Goal: Information Seeking & Learning: Check status

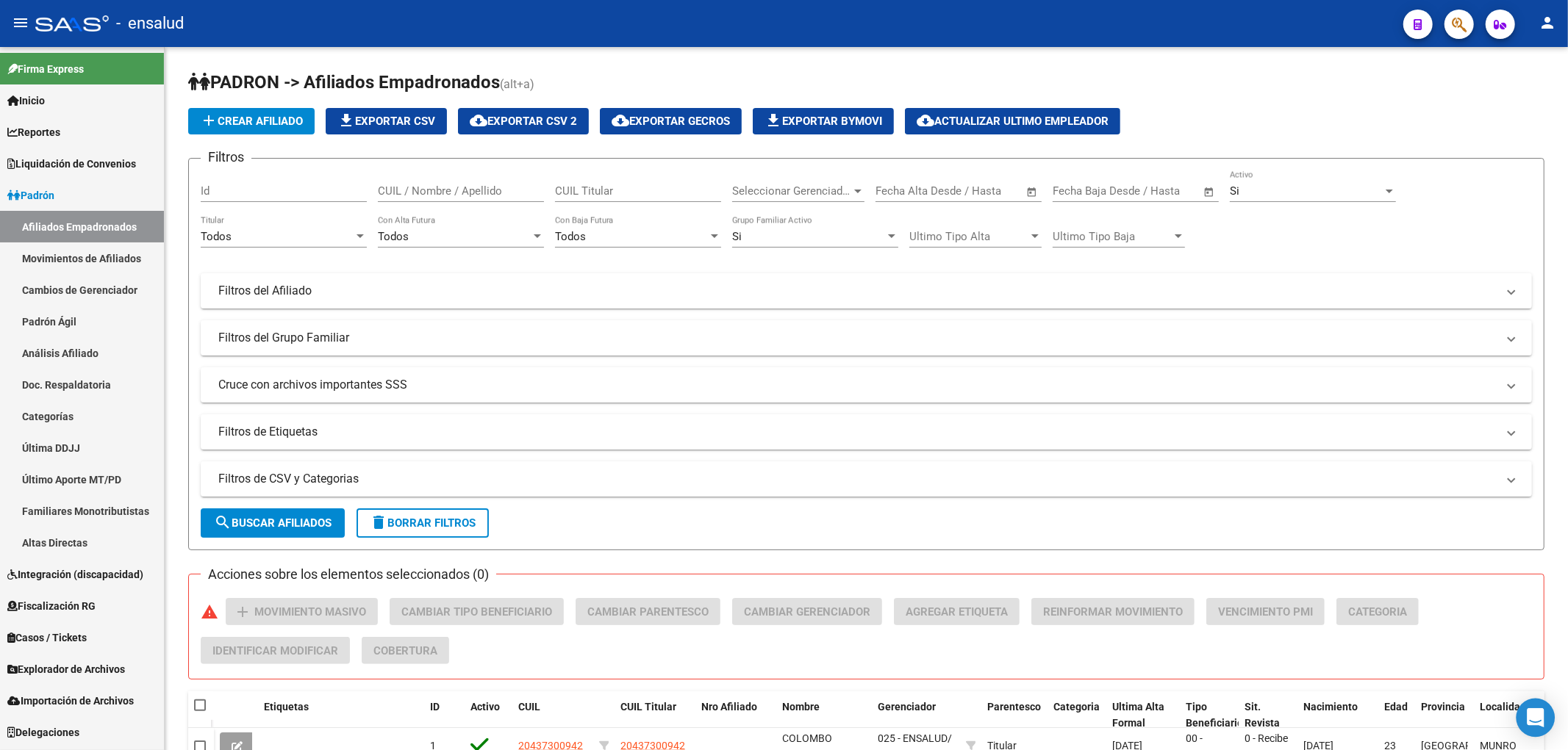
click at [1531, 717] on icon "Open Intercom Messenger" at bounding box center [1536, 718] width 17 height 19
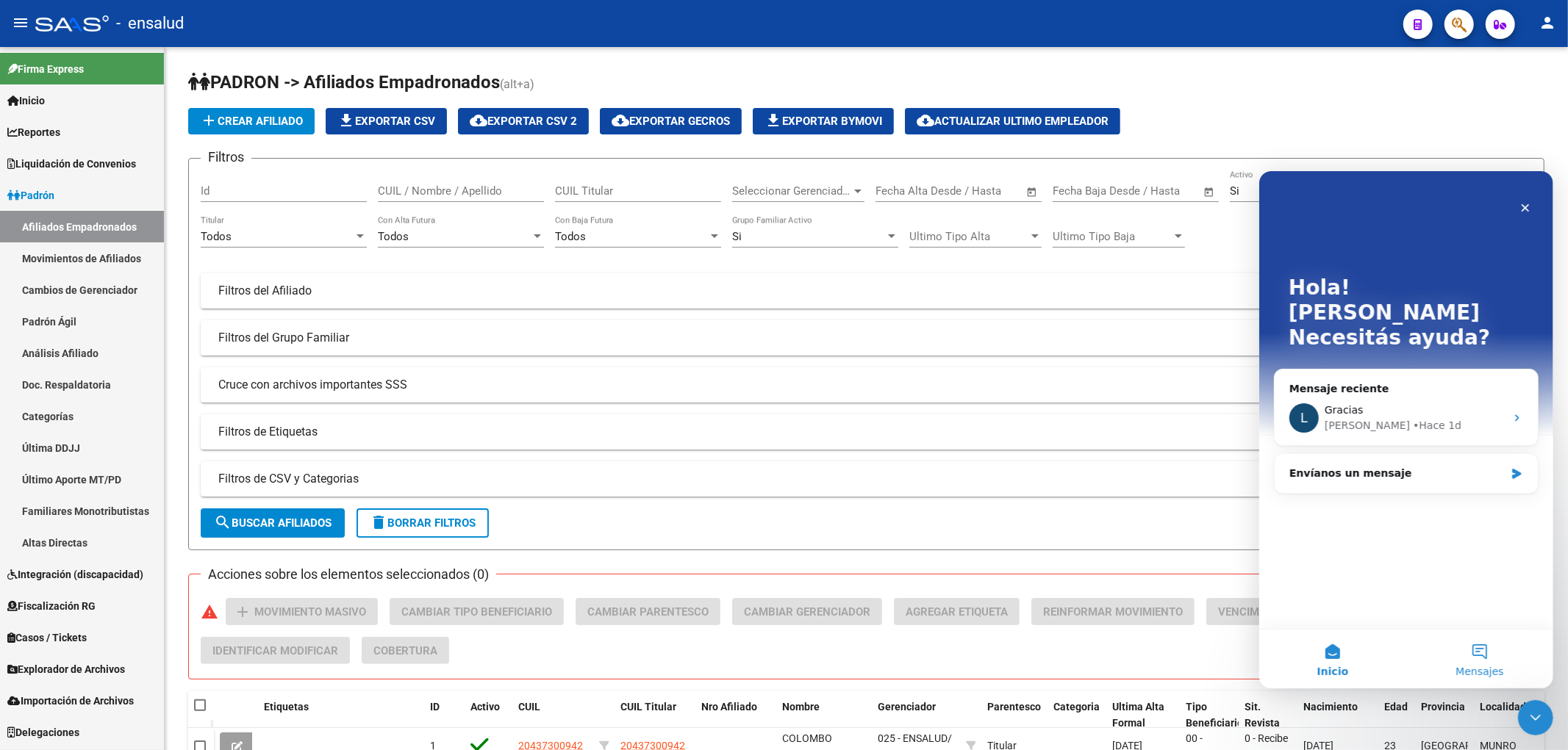
click at [1478, 658] on button "Mensajes" at bounding box center [1479, 658] width 147 height 58
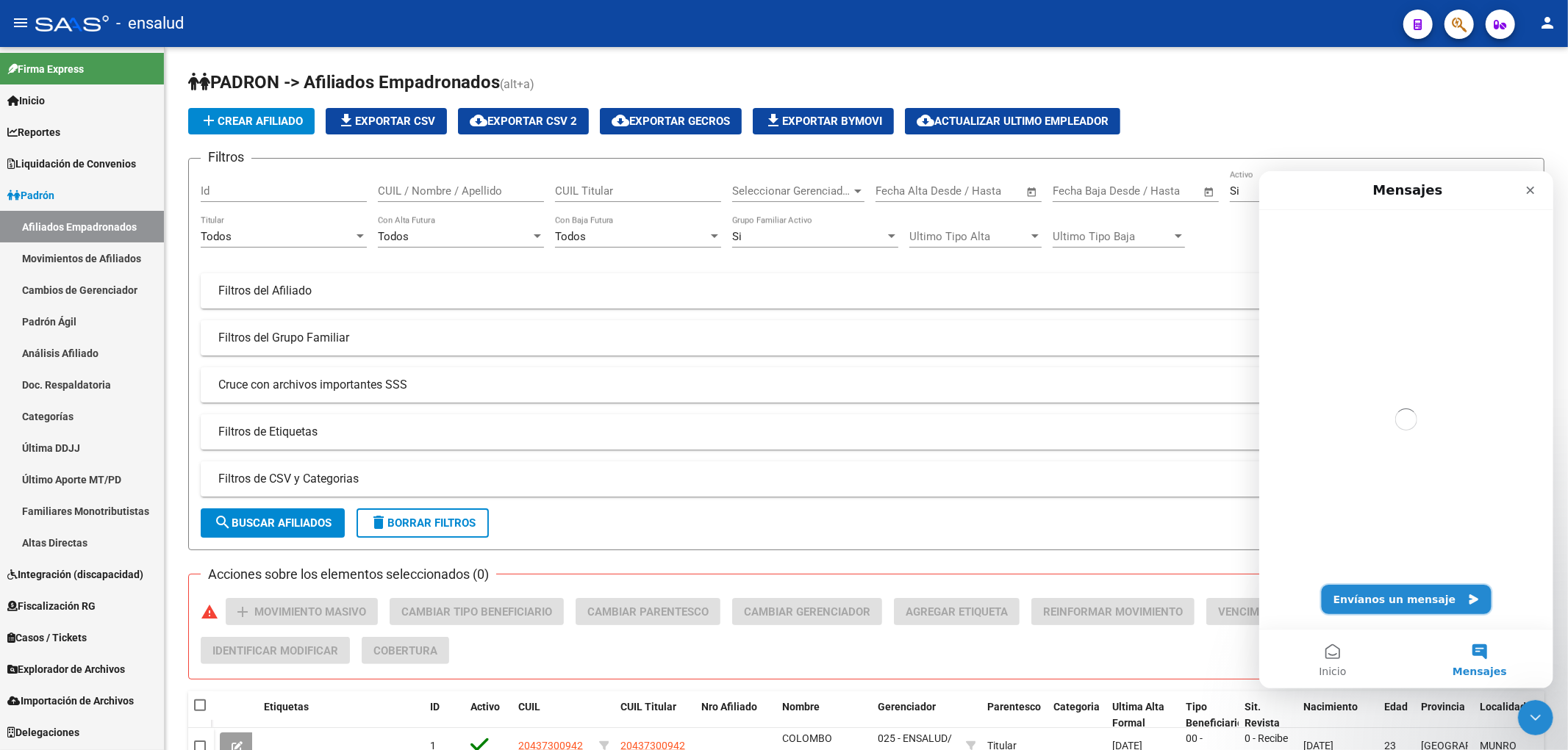
click at [1431, 599] on button "Envíanos un mensaje" at bounding box center [1406, 599] width 170 height 30
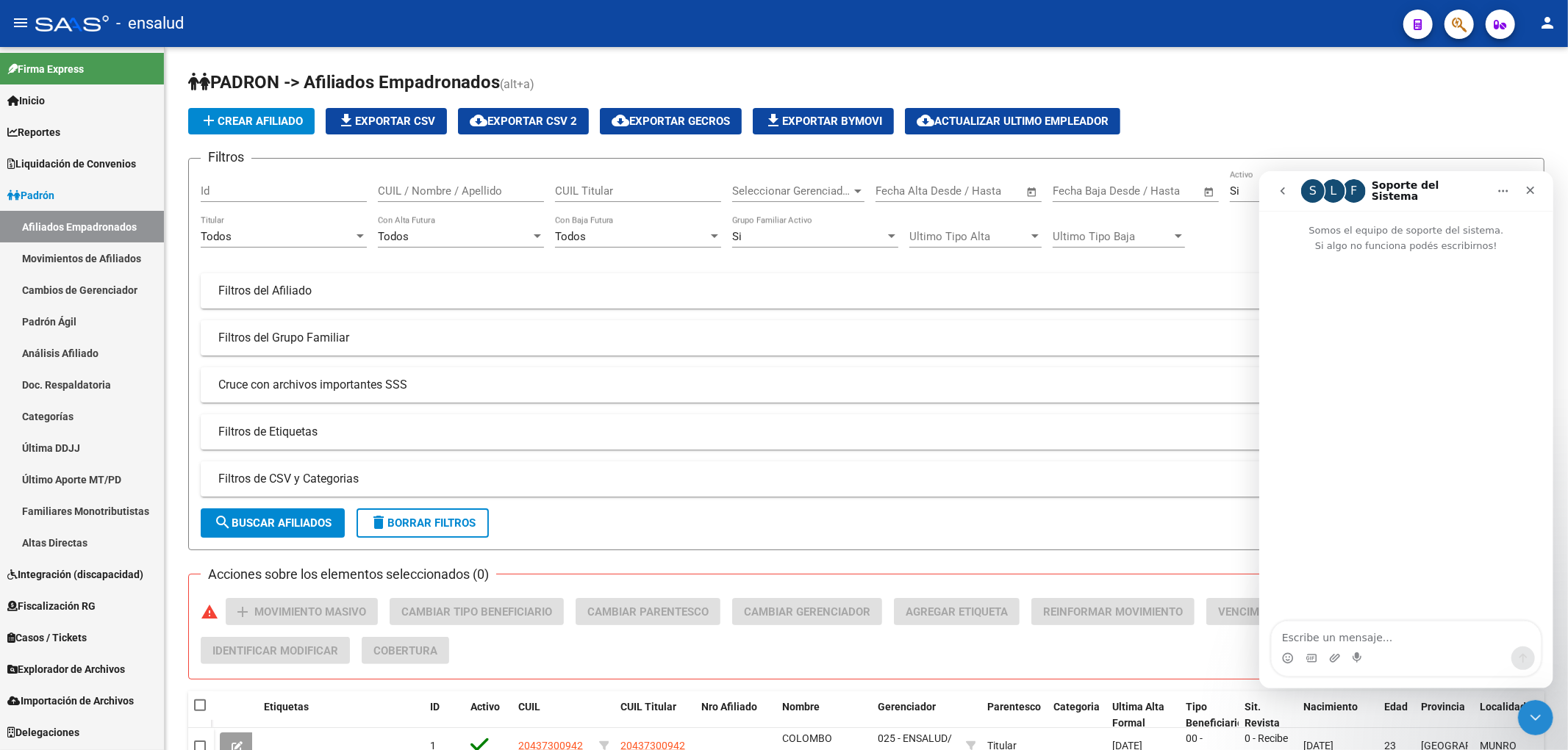
click at [1363, 642] on textarea "Escribe un mensaje..." at bounding box center [1406, 633] width 269 height 25
type textarea "Buenas tardes"
type textarea "queria consu"
type textarea "queria consultar por la notificacion de expedientes que no vino informada en lo…"
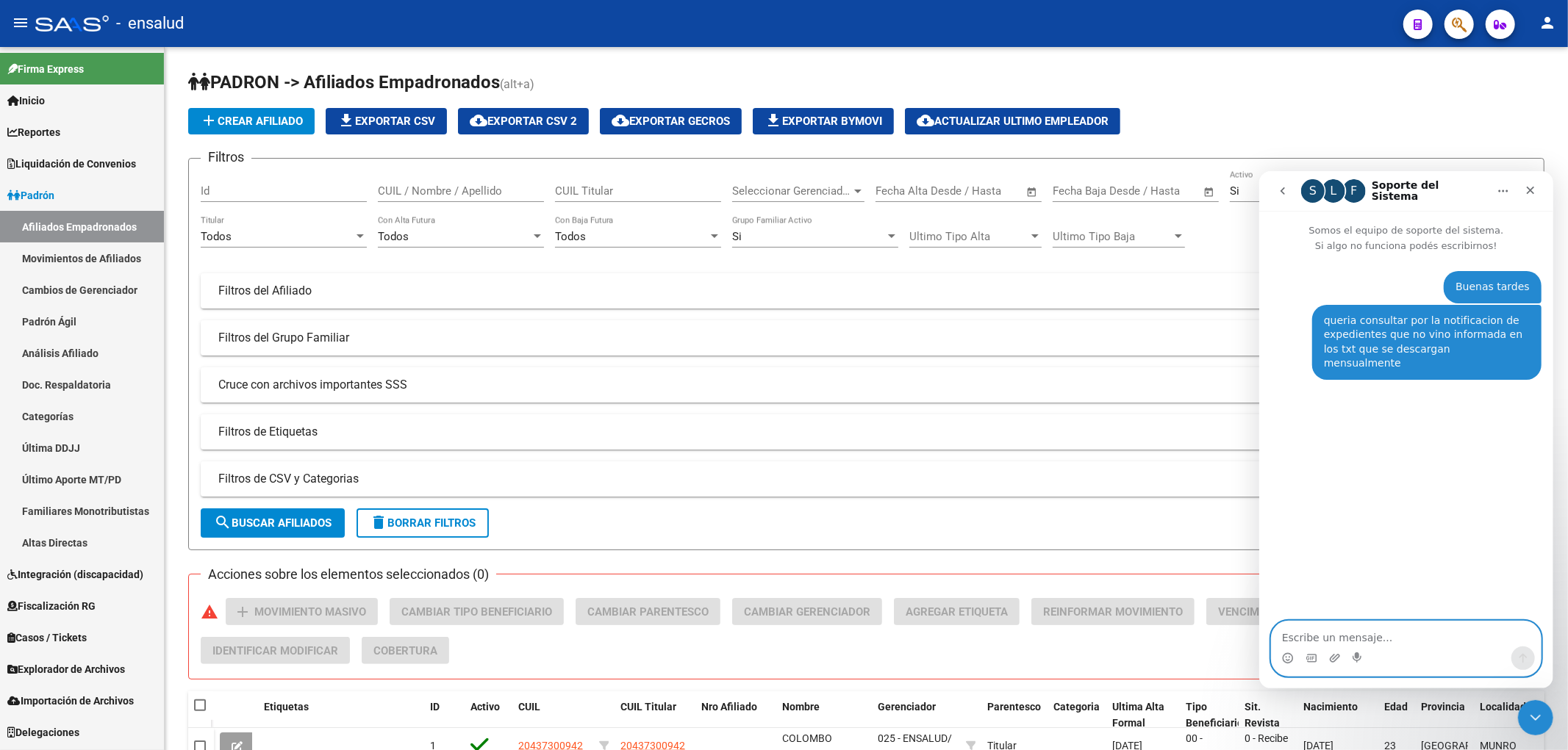
paste textarea "23275889814 [PERSON_NAME]"
type textarea "23275889814 [PERSON_NAME]"
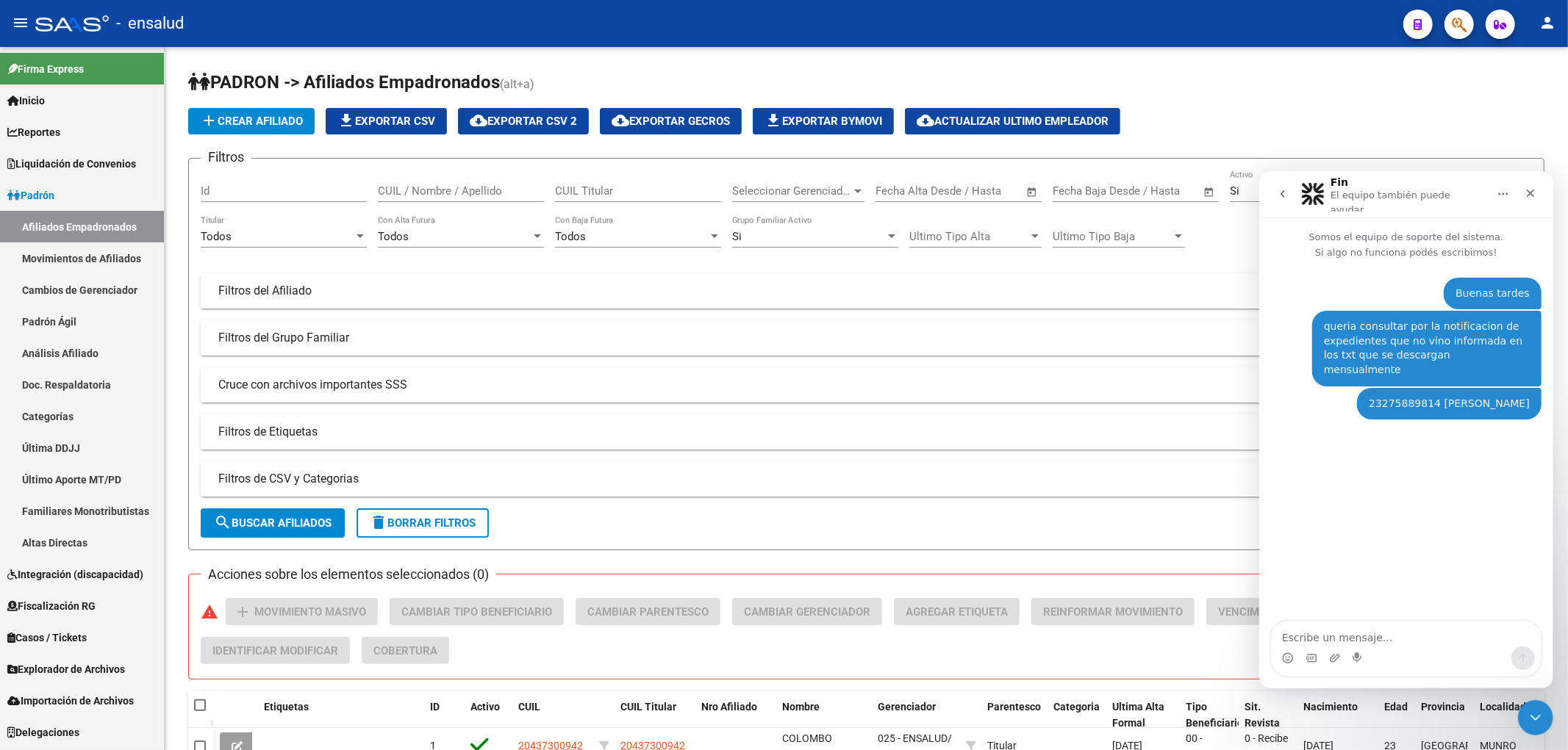
click at [109, 693] on span "Importación de Archivos" at bounding box center [71, 701] width 126 height 16
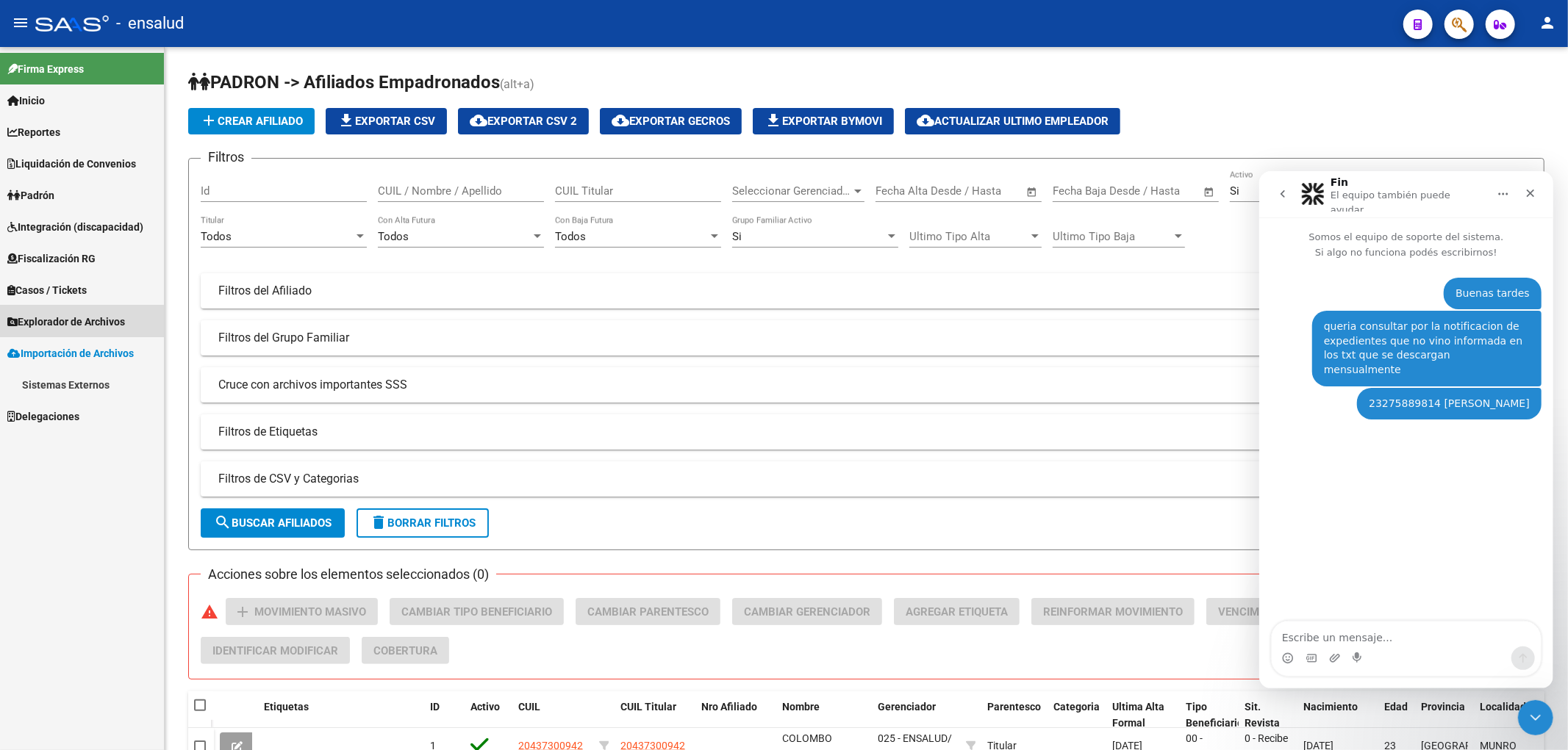
click at [65, 326] on span "Explorador de Archivos" at bounding box center [66, 321] width 118 height 16
click at [65, 408] on link "SSS" at bounding box center [82, 417] width 164 height 32
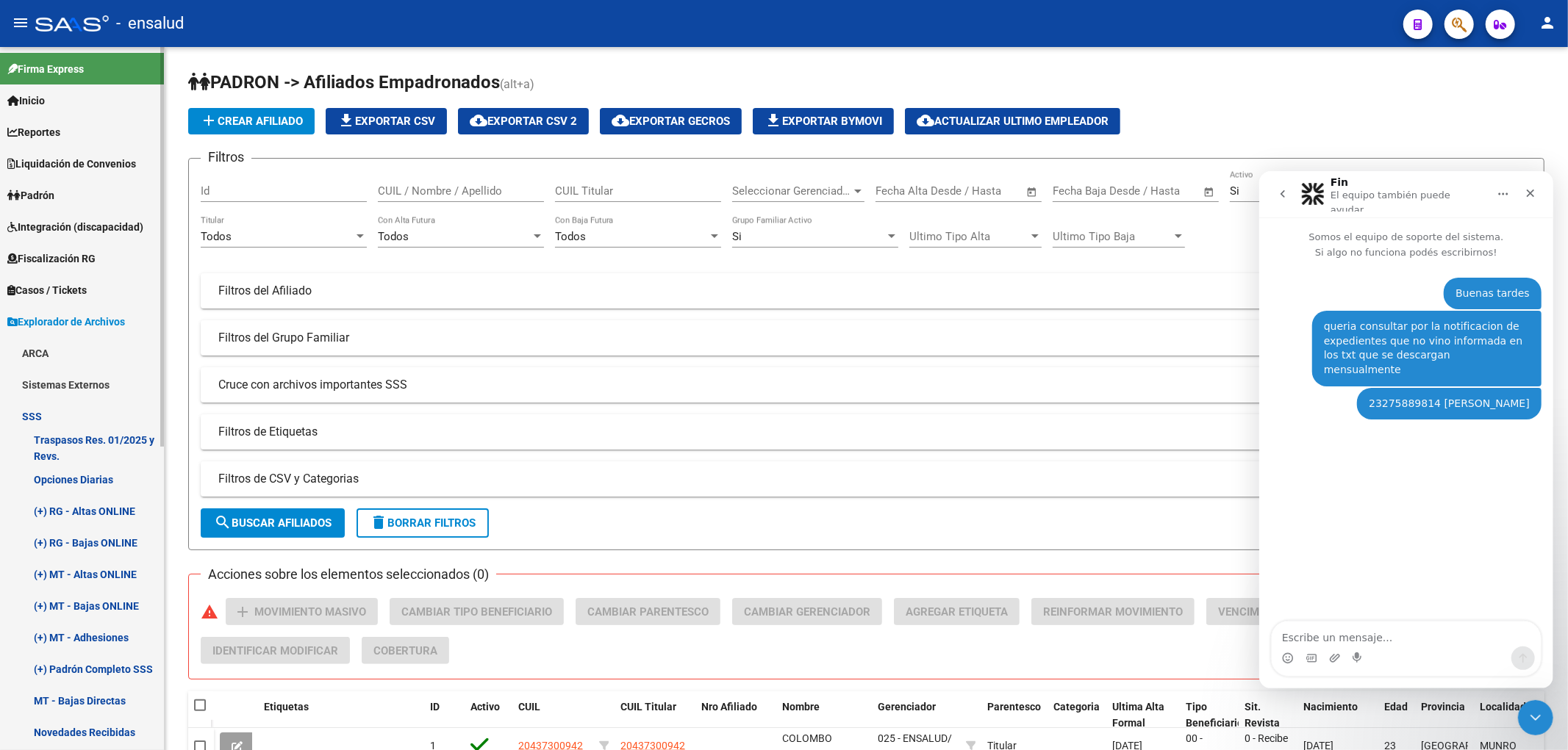
click at [70, 504] on link "(+) RG - Altas ONLINE" at bounding box center [82, 511] width 164 height 32
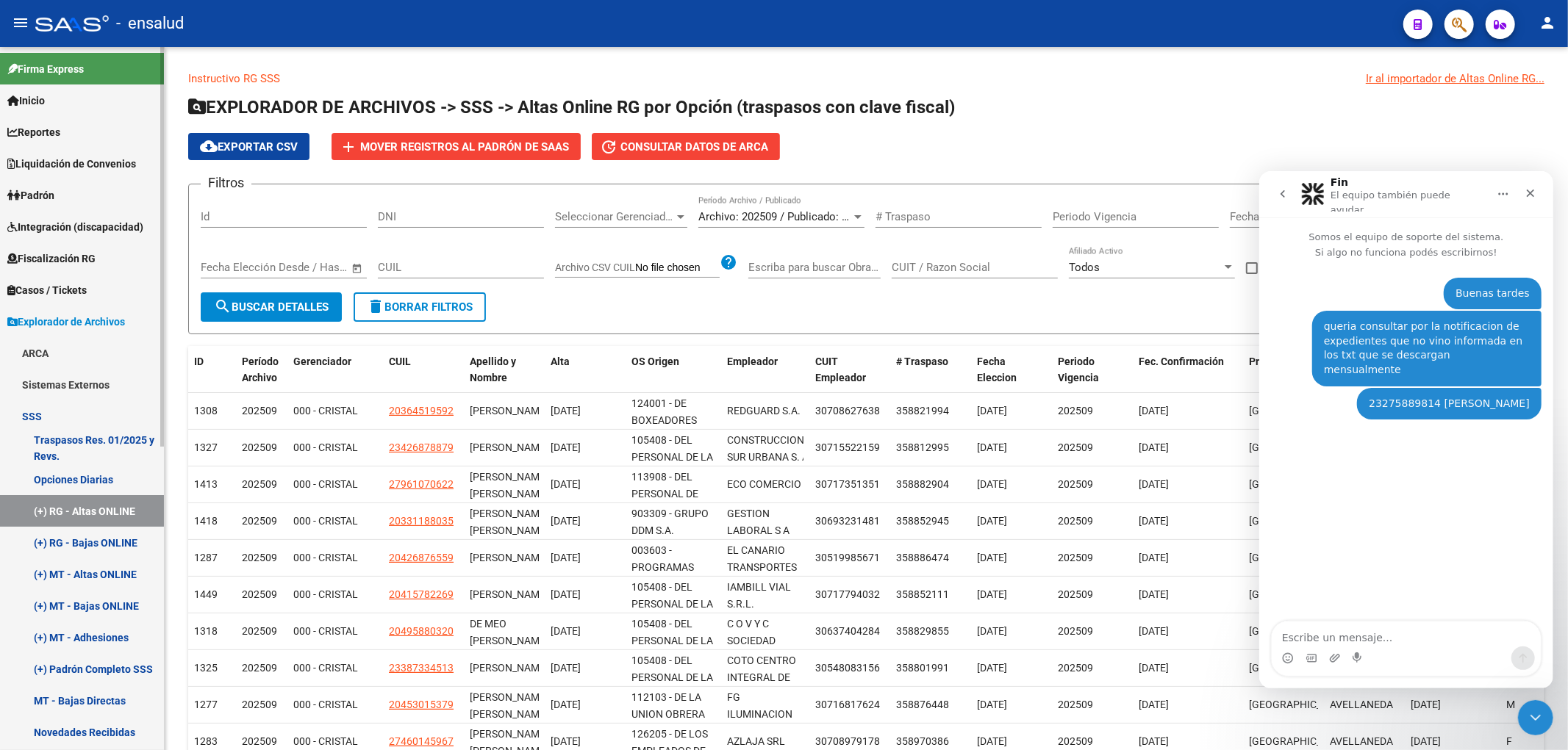
click at [110, 473] on link "Opciones Diarias" at bounding box center [82, 480] width 164 height 32
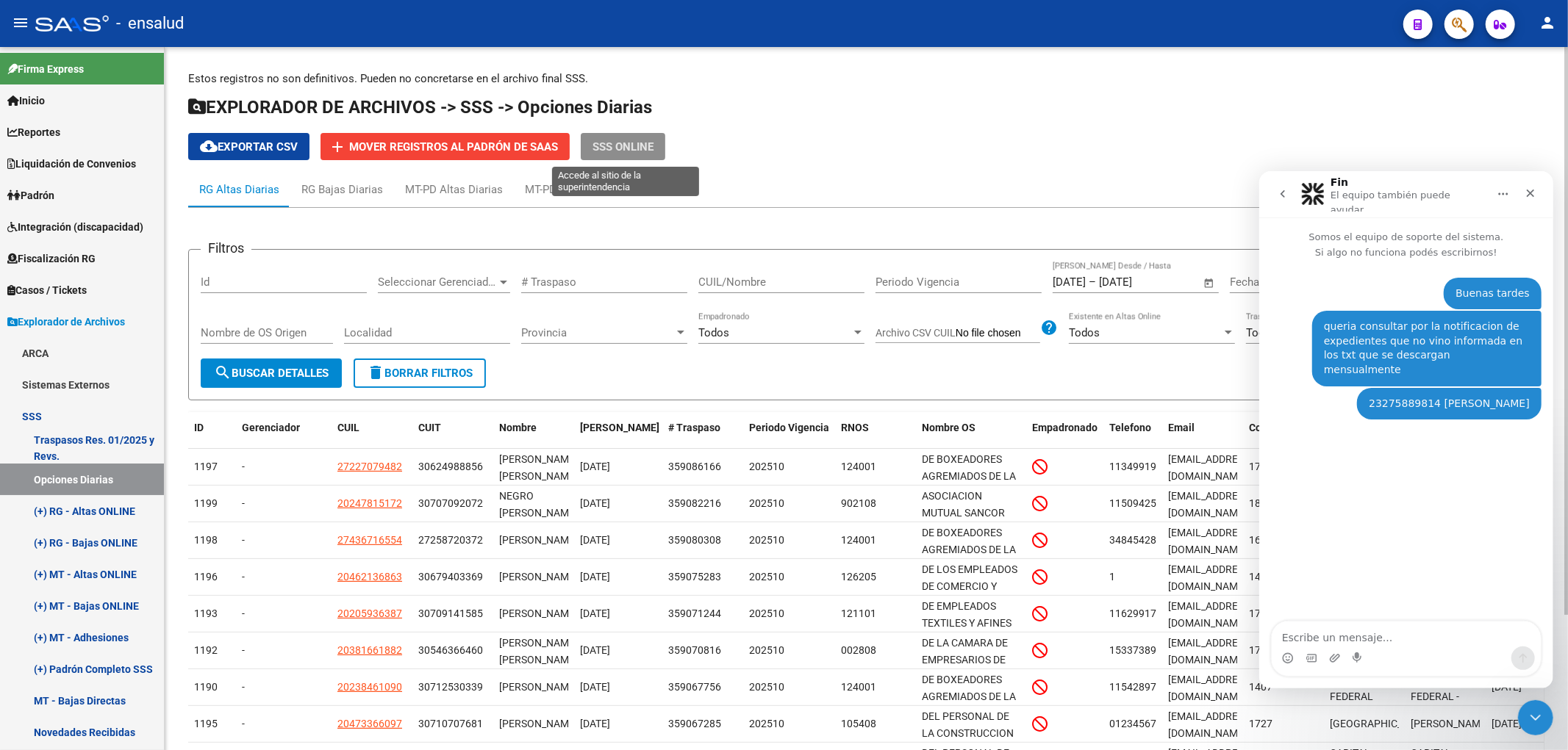
click at [628, 146] on span "SSS ONLINE" at bounding box center [623, 147] width 61 height 13
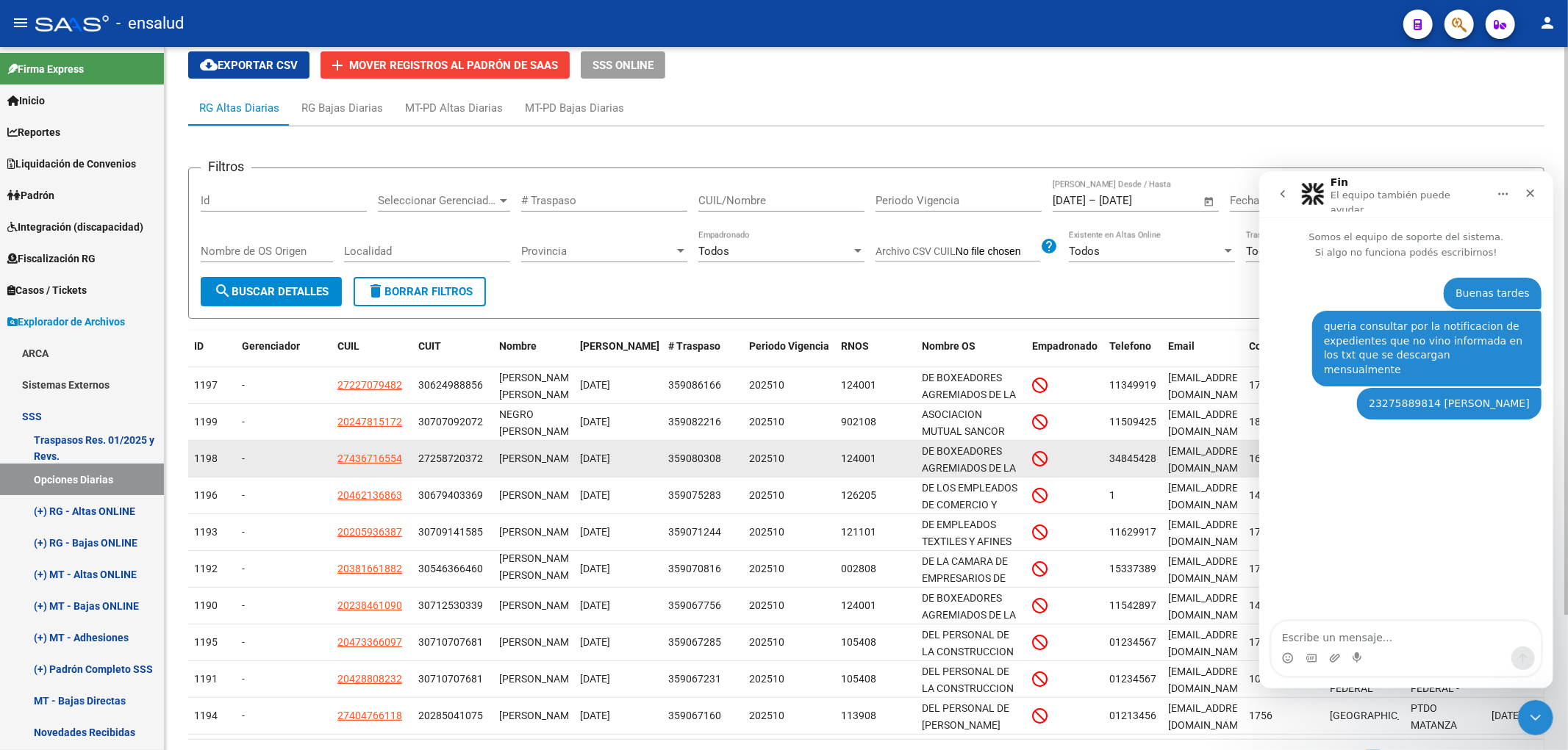
scroll to position [167, 0]
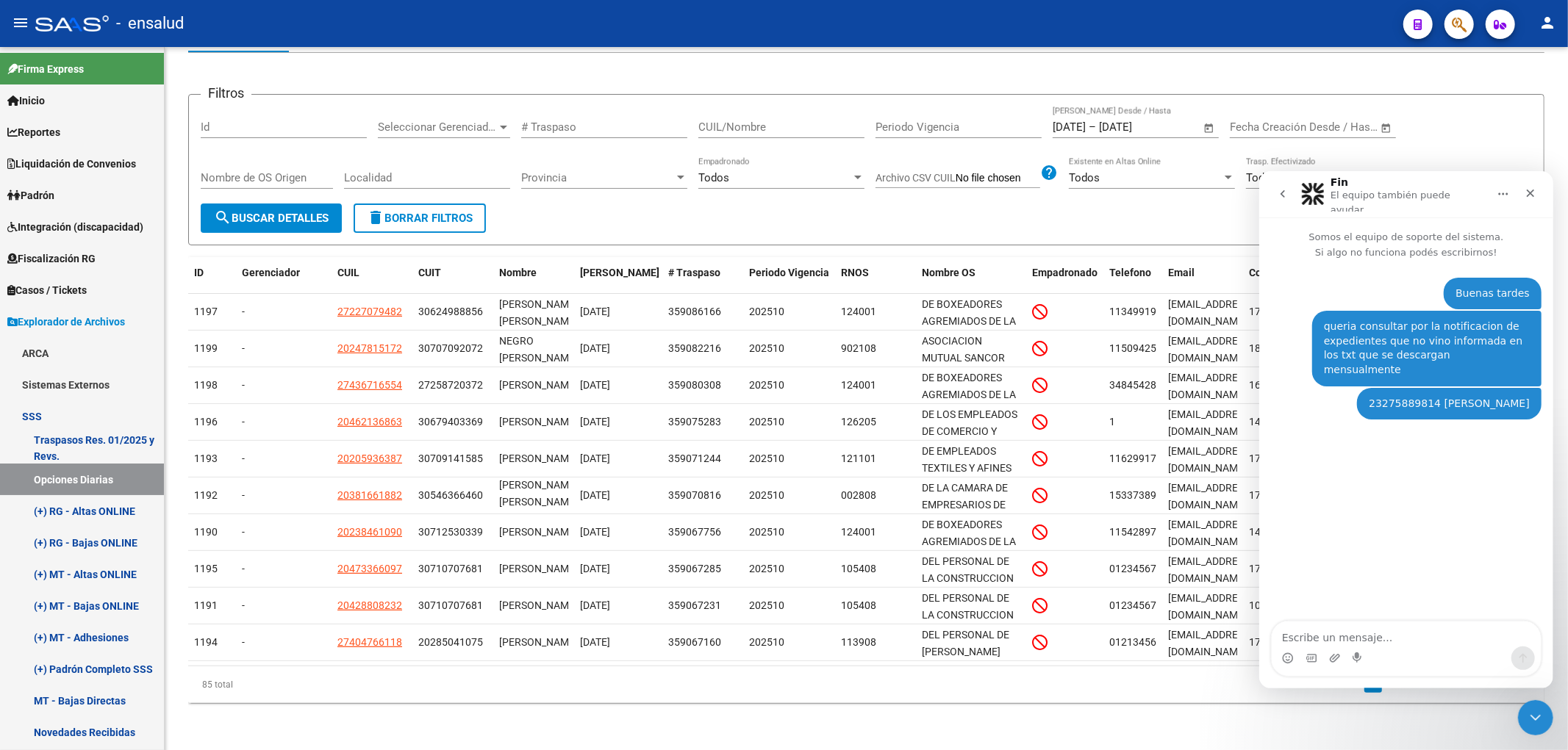
click at [1361, 651] on div "Intercom Messenger" at bounding box center [1357, 657] width 12 height 23
click at [1362, 653] on icon "Start recording" at bounding box center [1357, 657] width 12 height 12
click at [1371, 640] on textarea "Escribe un mensaje..." at bounding box center [1406, 633] width 269 height 25
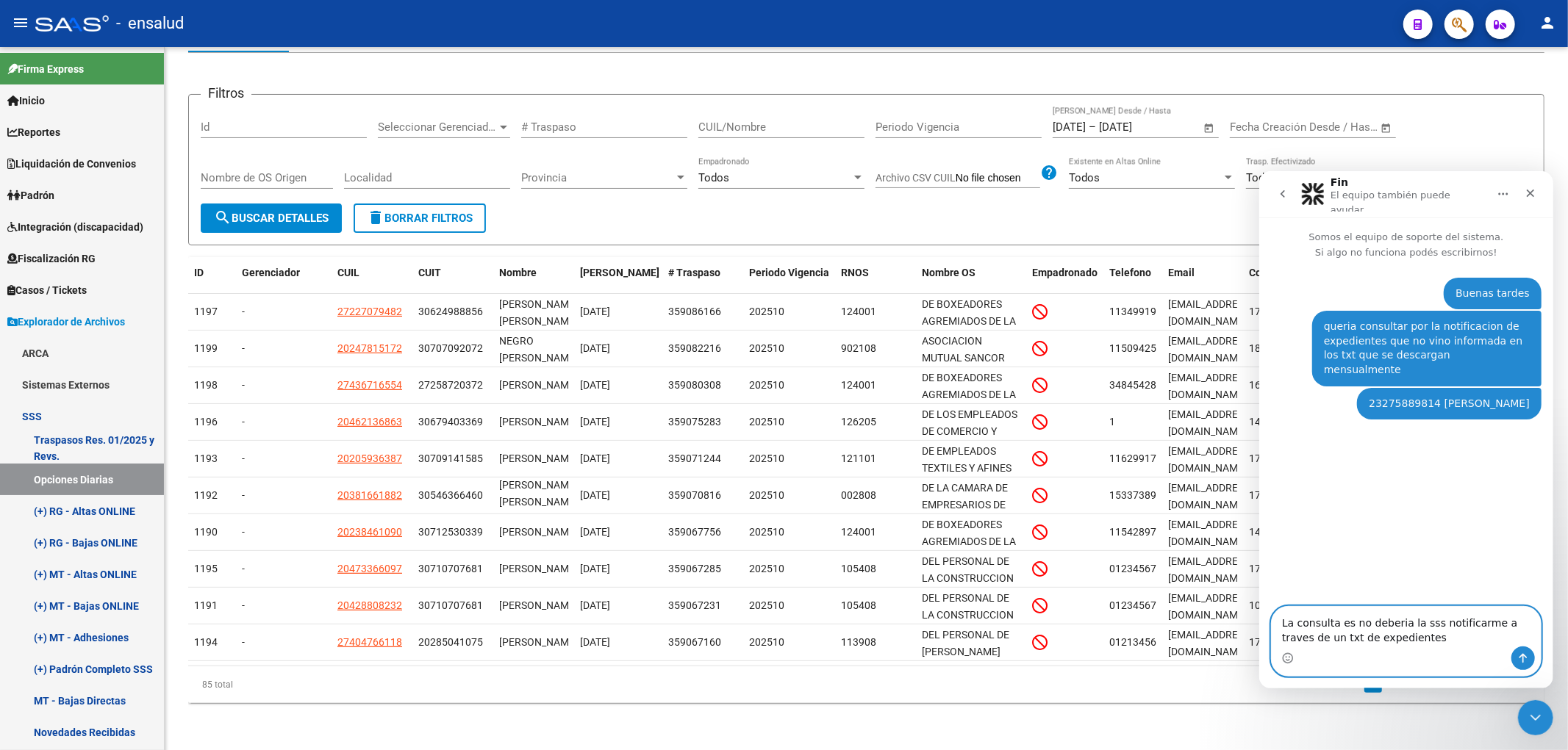
type textarea "La consulta es no deberia la sss notificarme a traves de un txt de expedientes?"
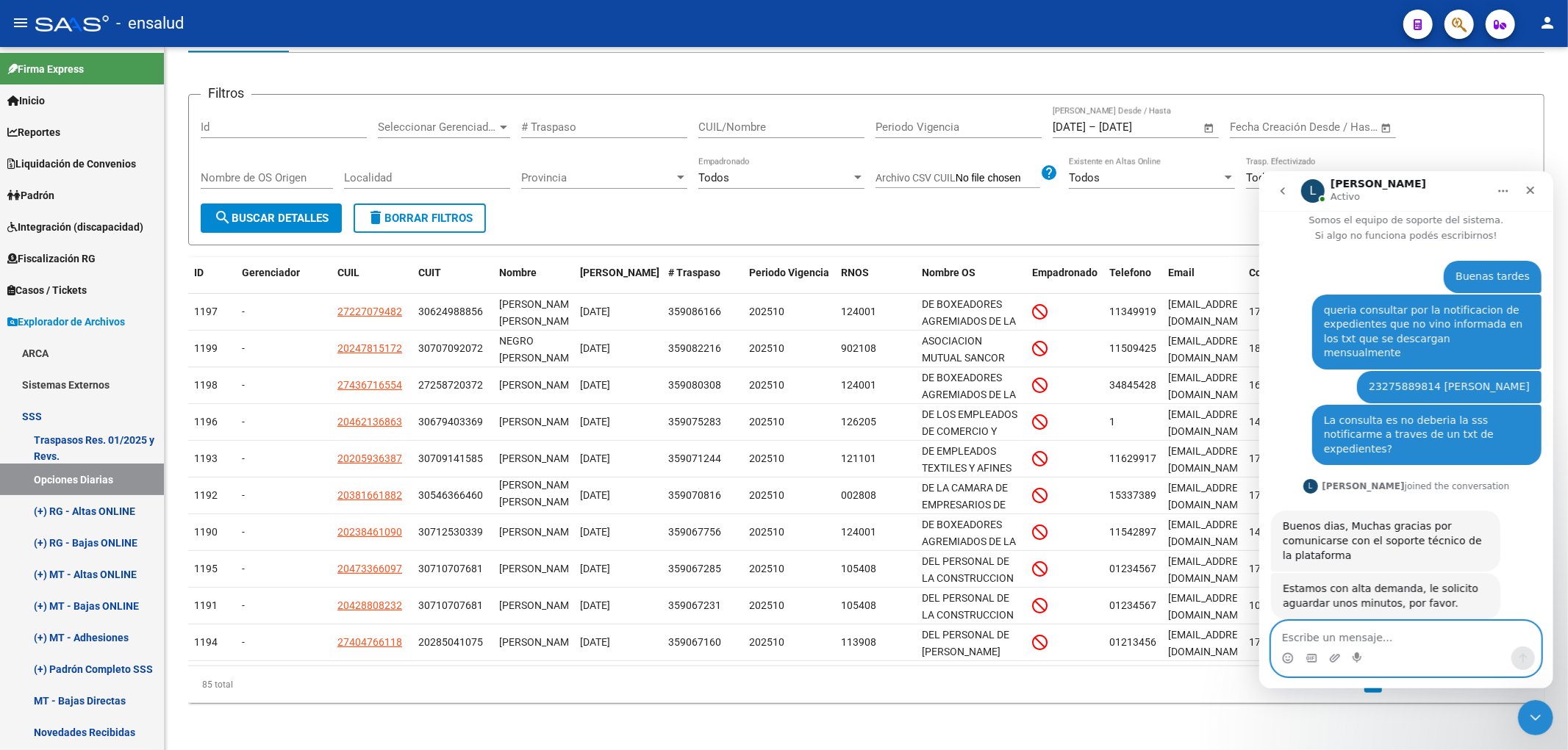
scroll to position [10, 0]
click at [55, 196] on span "Padrón" at bounding box center [31, 195] width 47 height 16
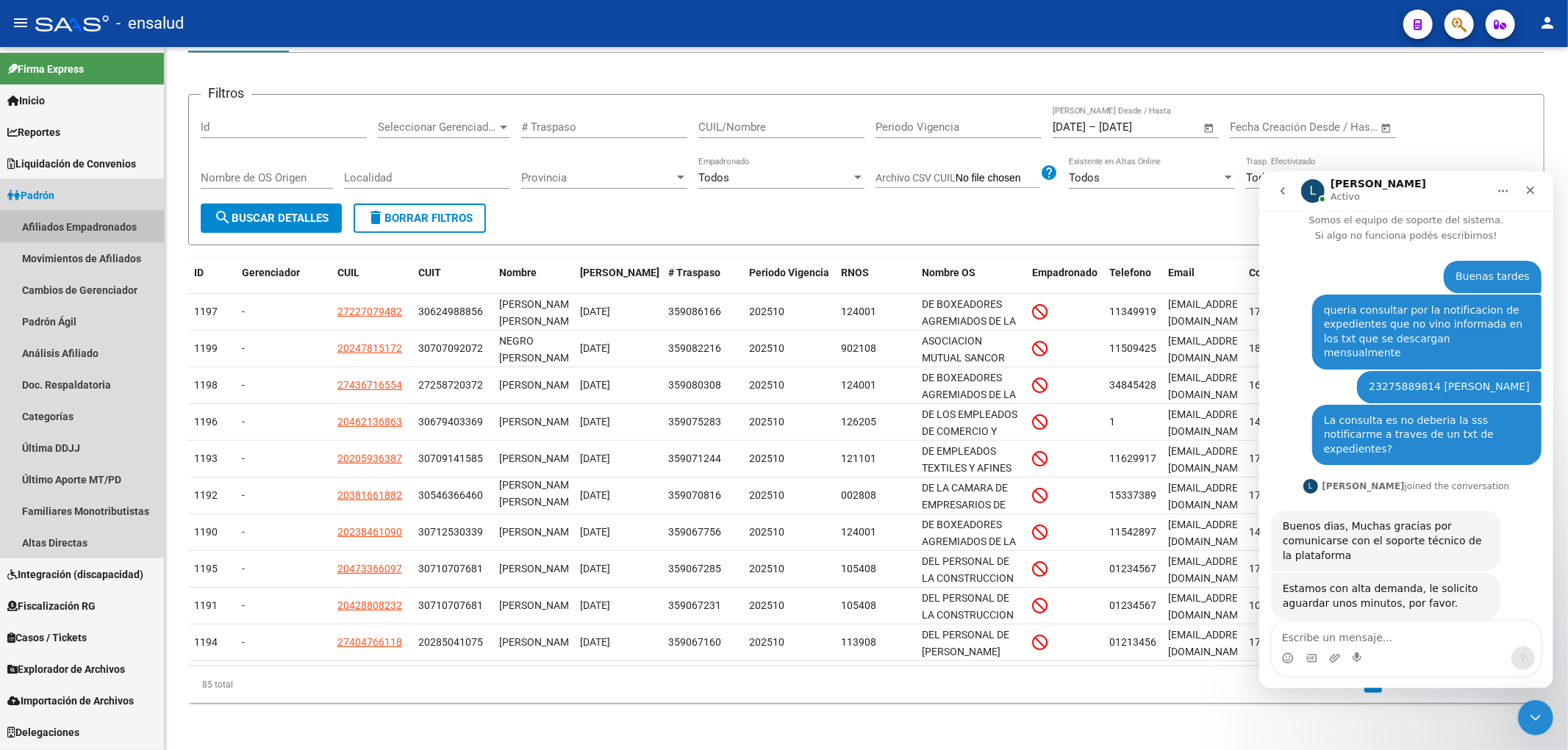
click at [69, 226] on link "Afiliados Empadronados" at bounding box center [82, 226] width 164 height 32
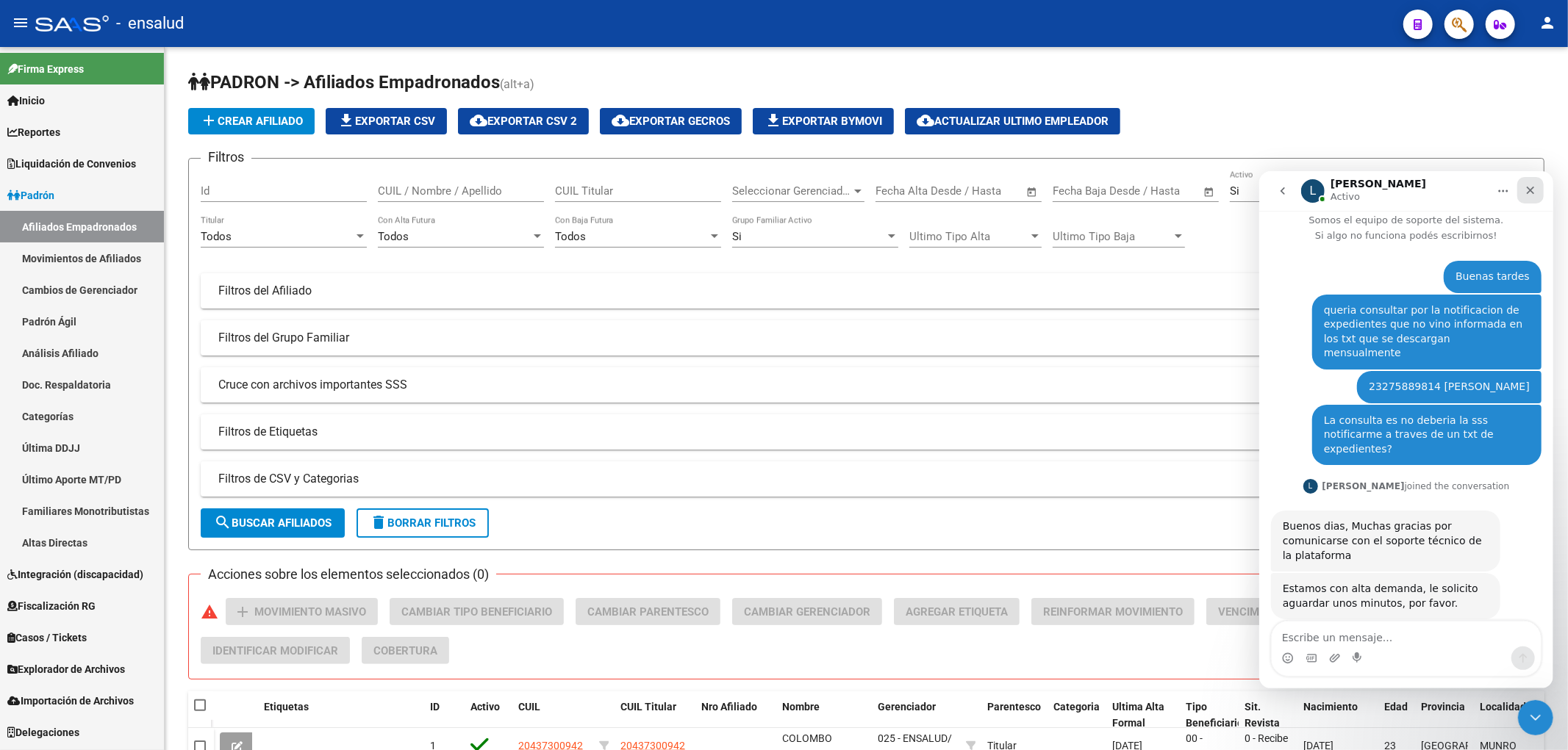
click at [1538, 185] on div "Cerrar" at bounding box center [1529, 189] width 27 height 27
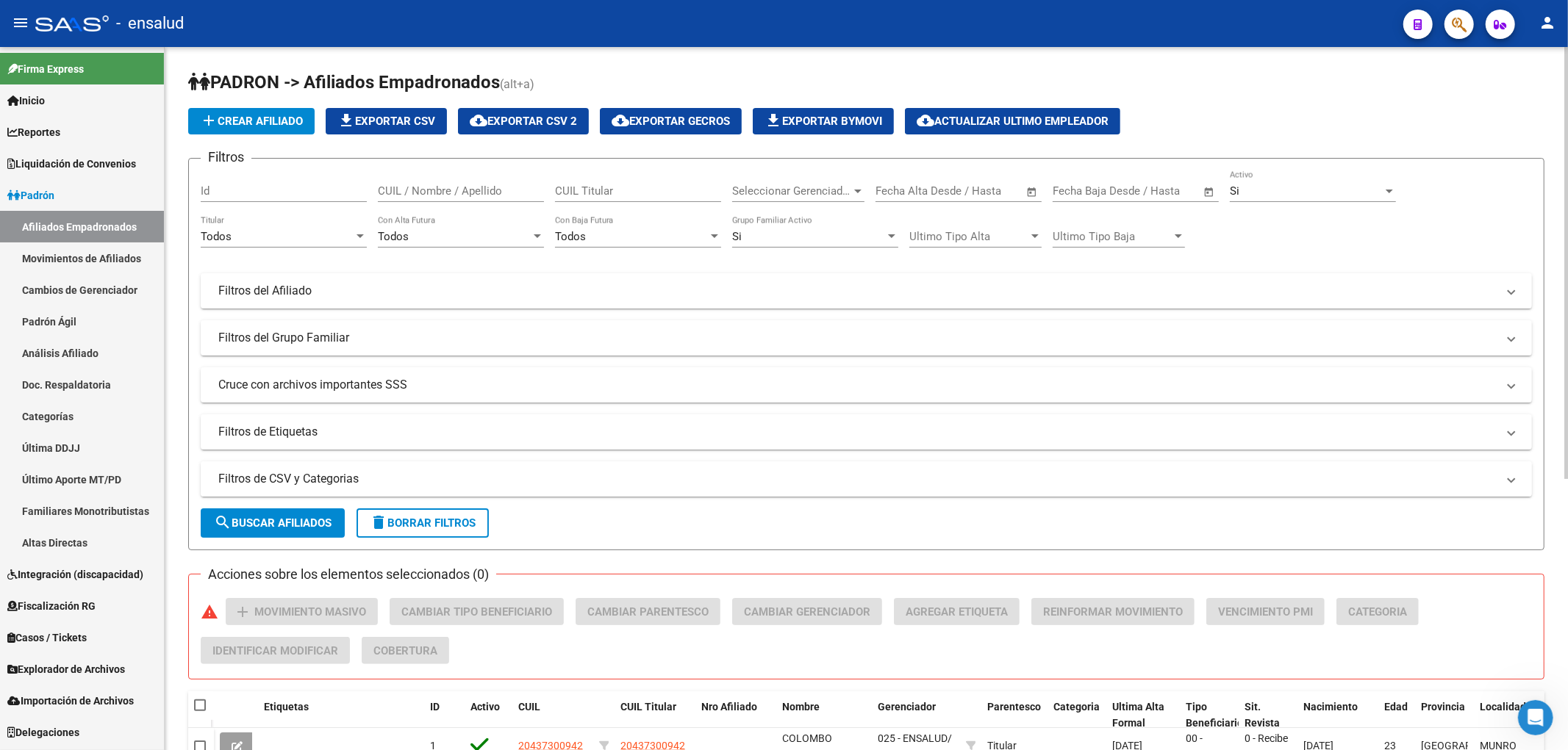
scroll to position [10, 0]
click at [594, 192] on input "CUIL Titular" at bounding box center [638, 191] width 166 height 13
paste input "27409435349"
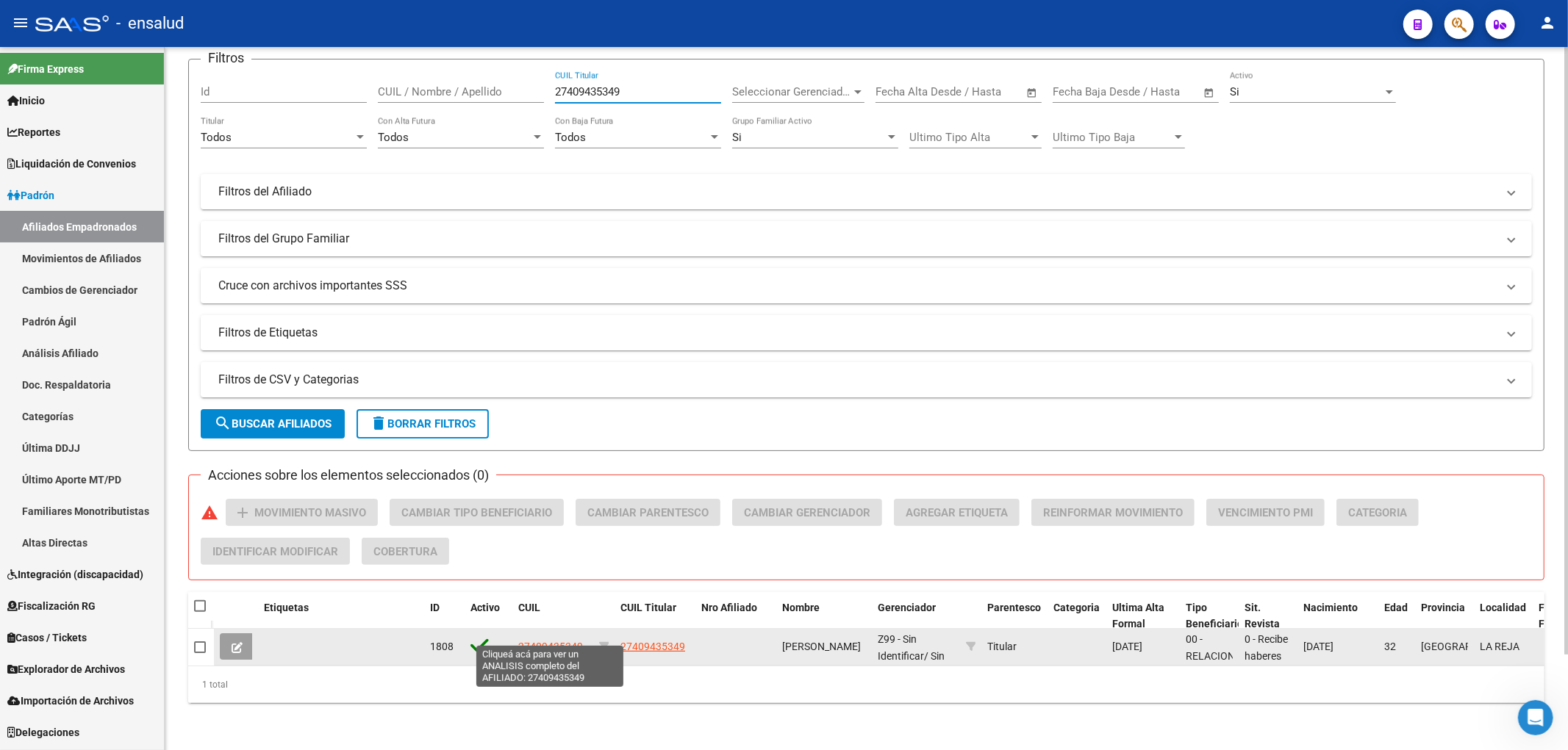
type input "27409435349"
click at [560, 640] on span "27409435349" at bounding box center [551, 646] width 65 height 12
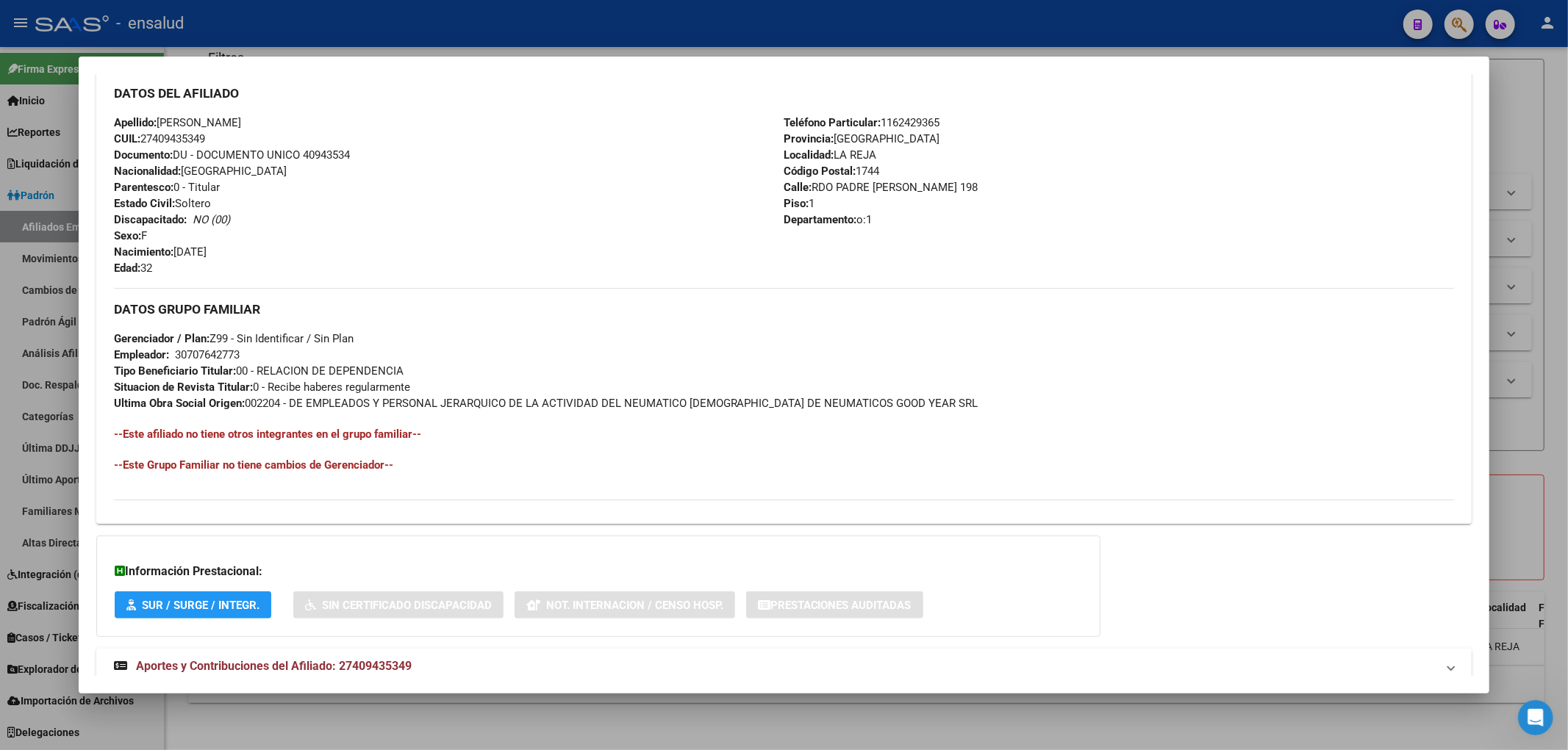
scroll to position [531, 0]
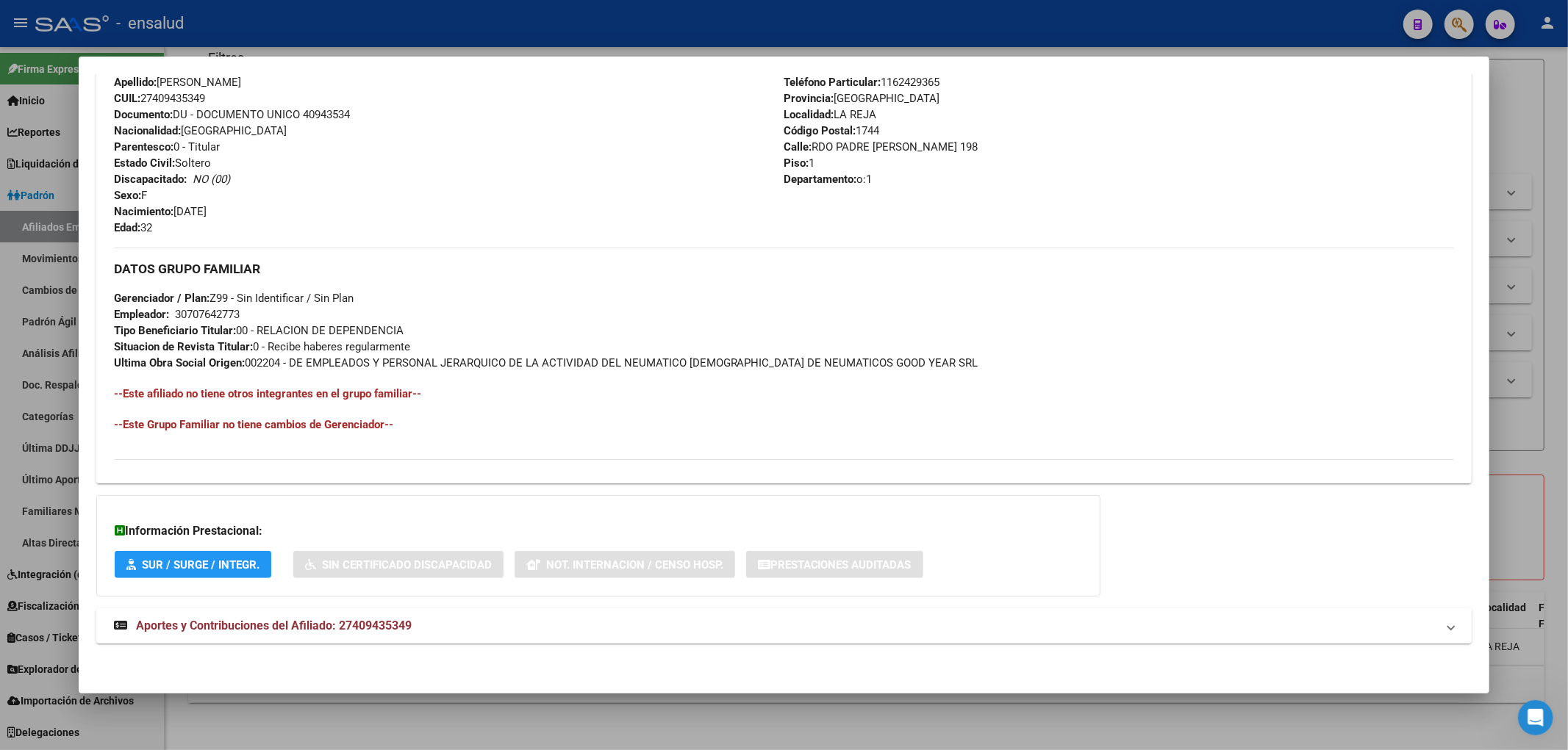
click at [350, 628] on span "Aportes y Contribuciones del Afiliado: 27409435349" at bounding box center [273, 626] width 276 height 14
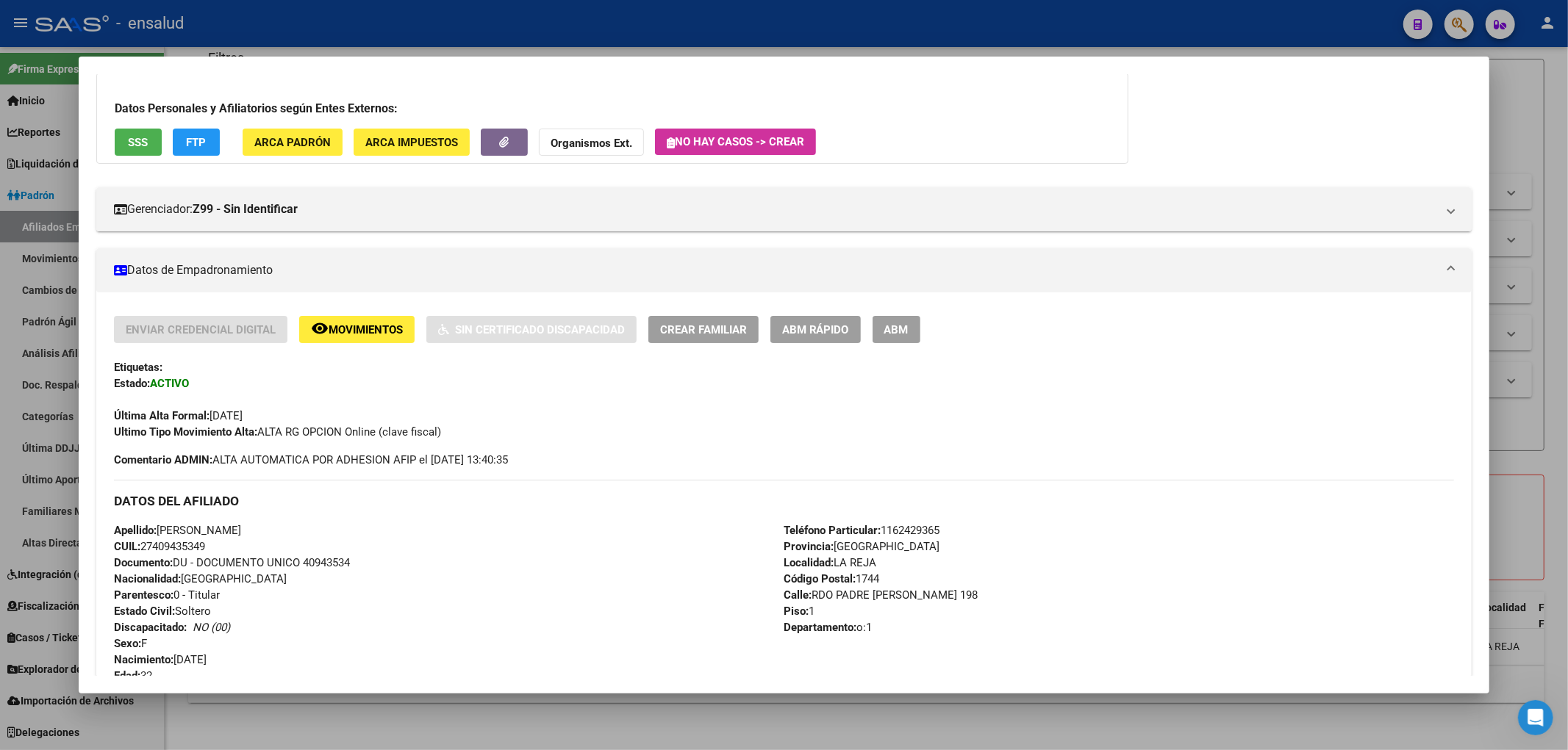
scroll to position [0, 0]
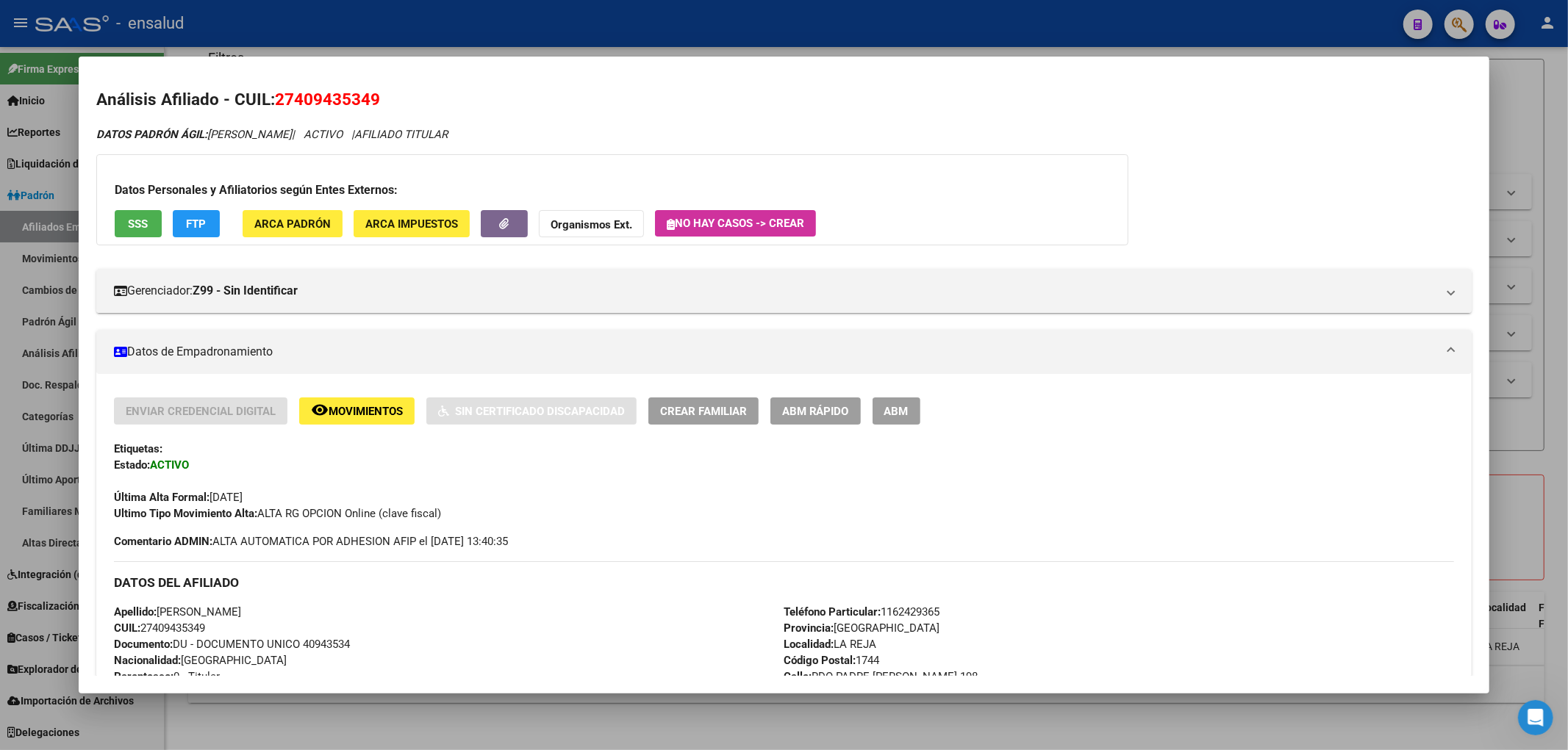
click at [1518, 123] on div at bounding box center [784, 375] width 1568 height 750
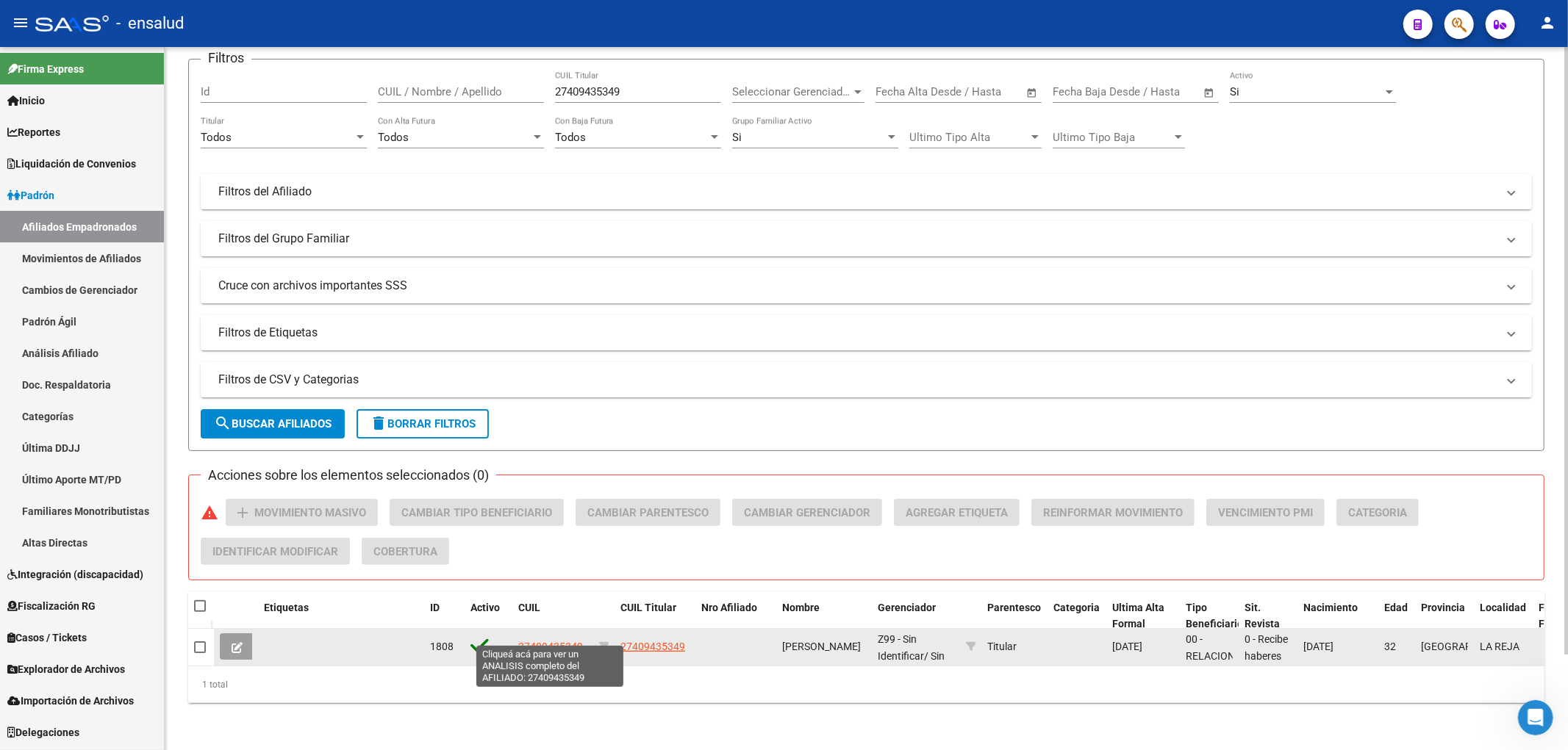
click at [560, 640] on span "27409435349" at bounding box center [551, 646] width 65 height 12
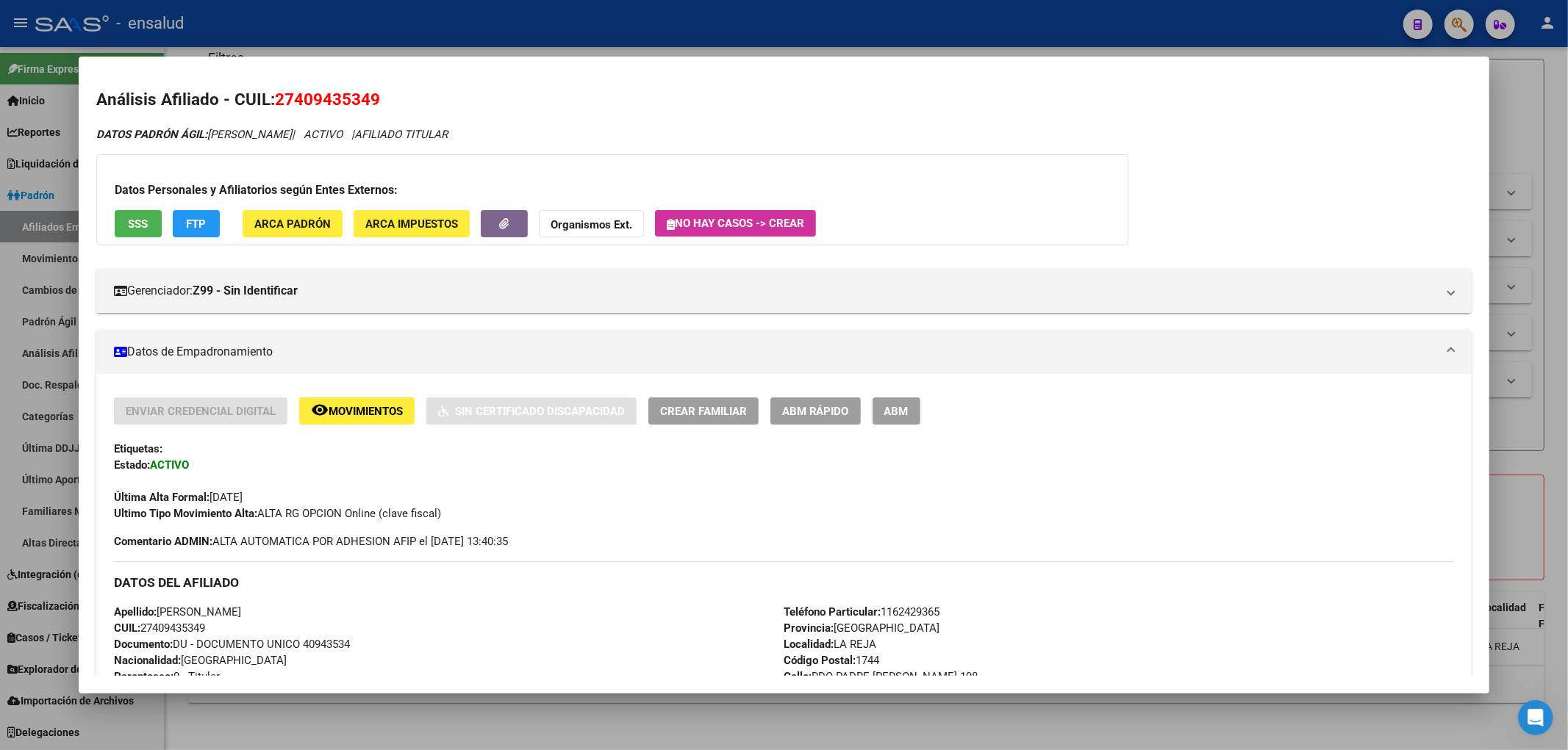
scroll to position [82, 0]
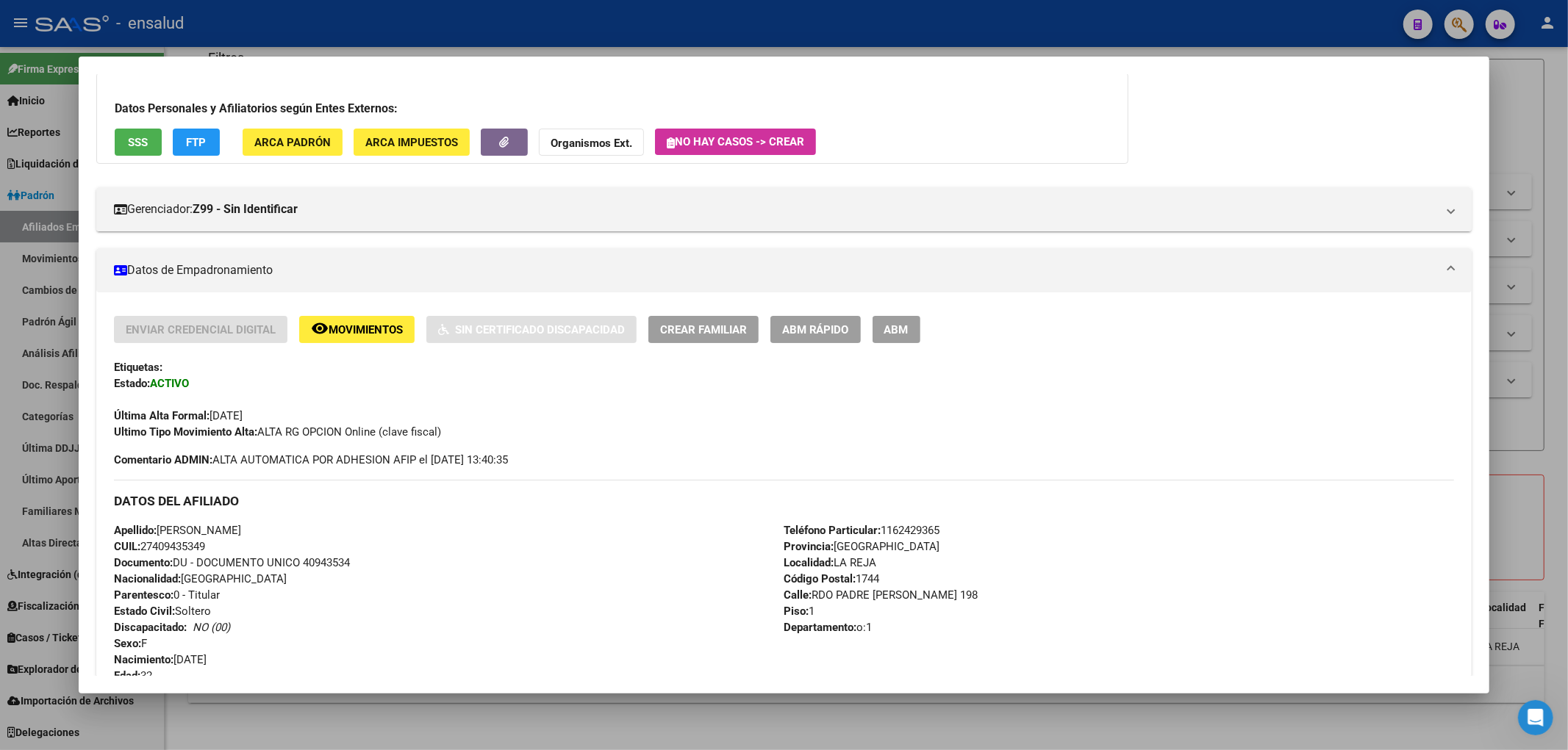
click at [909, 529] on span "Teléfono Particular: ‪‪‪1162429365" at bounding box center [862, 531] width 156 height 13
click at [632, 728] on div at bounding box center [784, 375] width 1568 height 750
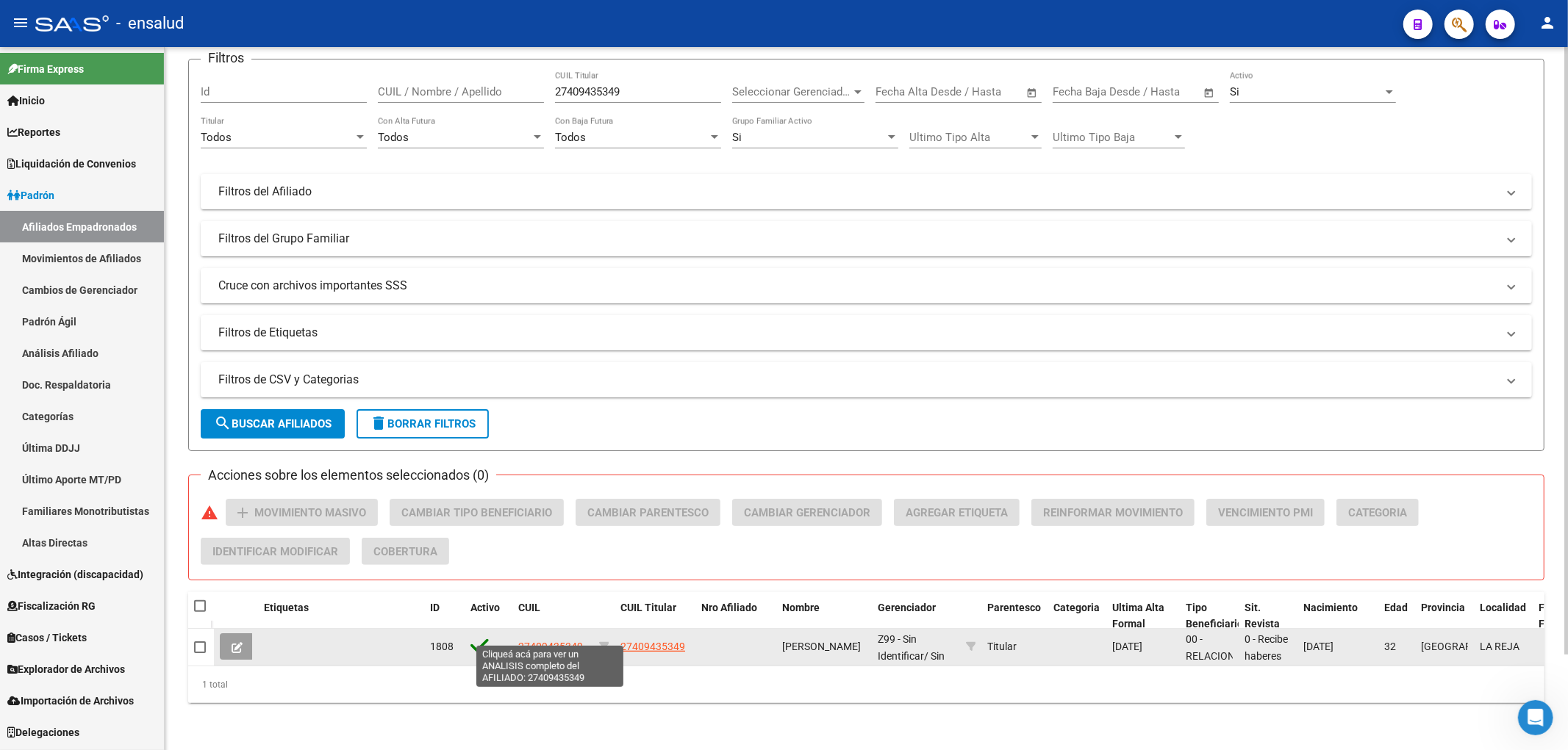
drag, startPoint x: 511, startPoint y: 644, endPoint x: 581, endPoint y: 637, distance: 70.3
click at [581, 637] on div "1808 27409435349 27409435349 [PERSON_NAME] Z99 - Sin Identificar / Sin Plan Tit…" at bounding box center [1049, 648] width 1672 height 37
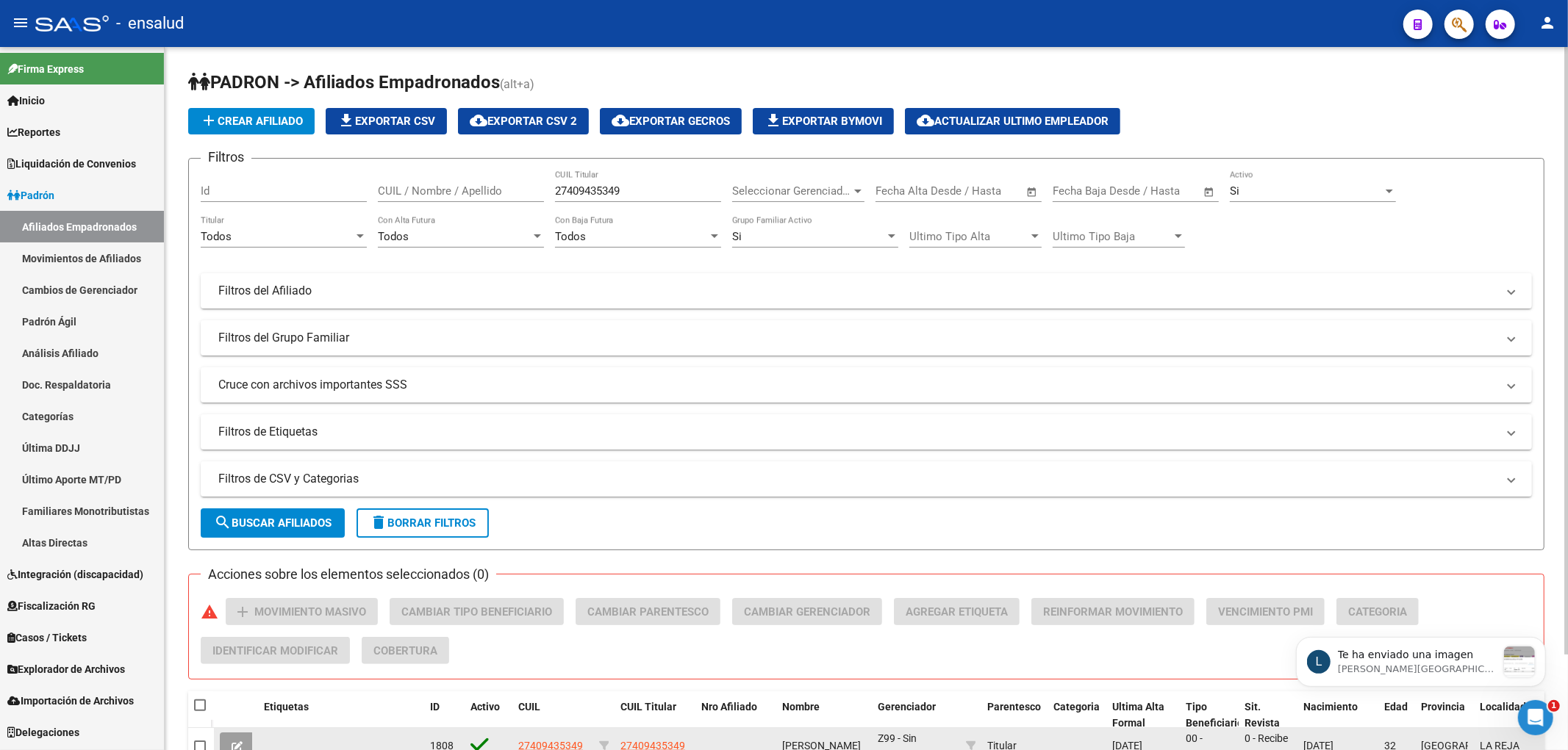
scroll to position [303, 0]
